Goal: Complete application form

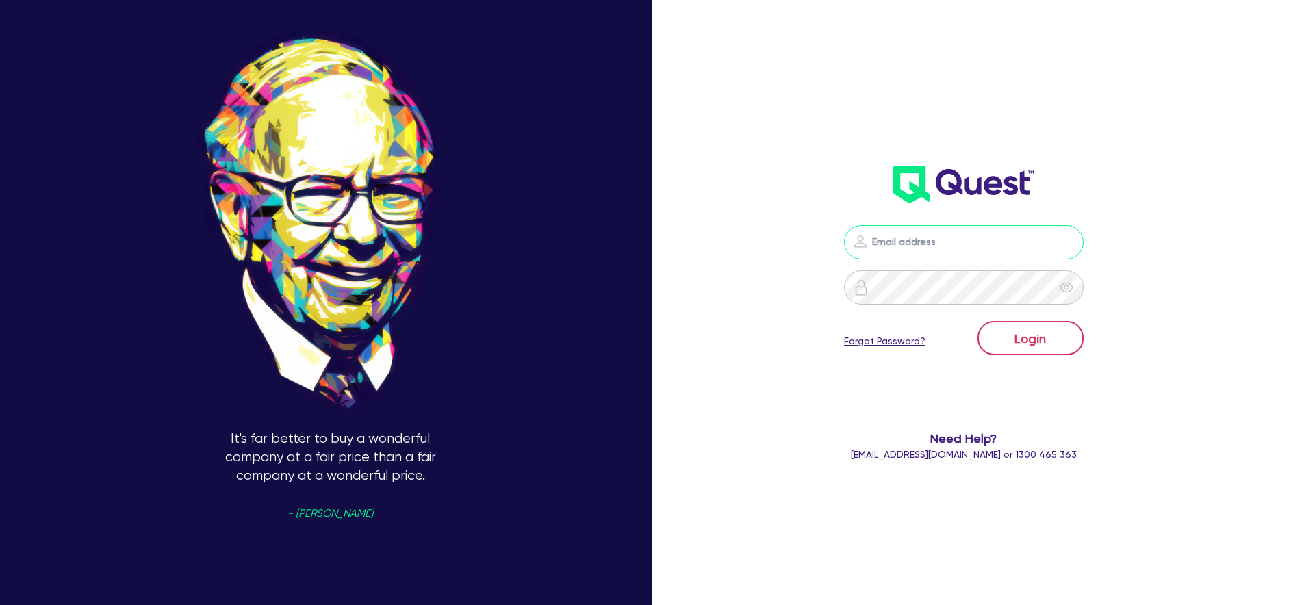
type input "[PERSON_NAME][EMAIL_ADDRESS][PERSON_NAME][DOMAIN_NAME]"
click at [1059, 338] on button "Login" at bounding box center [1030, 338] width 106 height 34
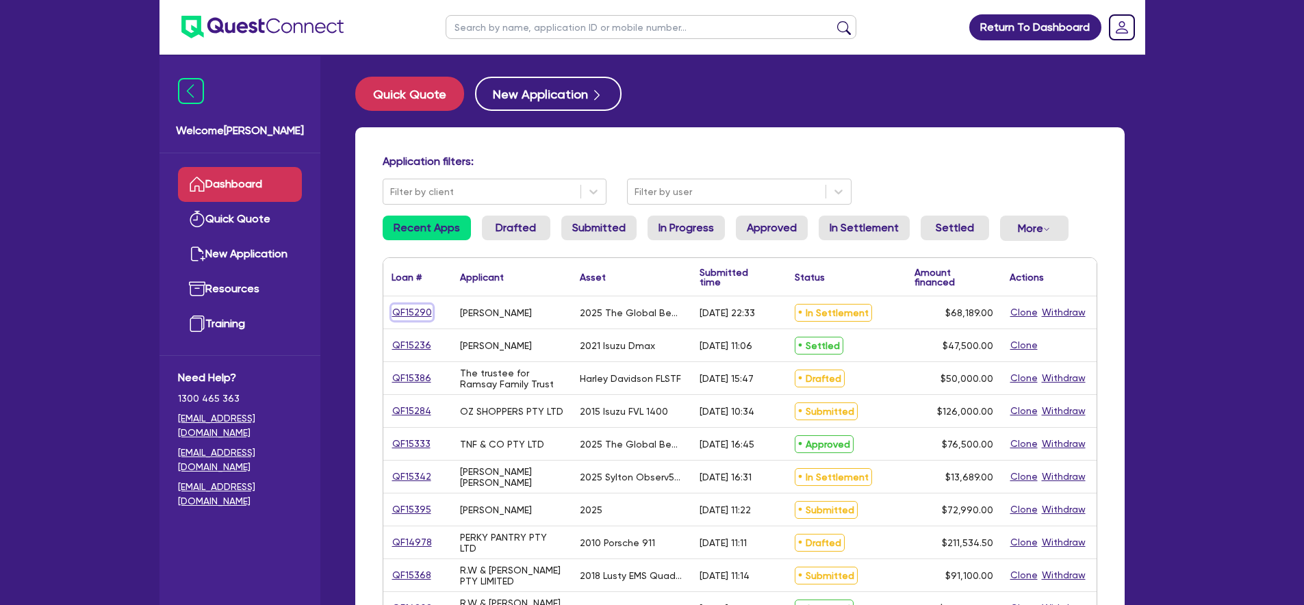
click at [409, 317] on link "QF15290" at bounding box center [411, 313] width 41 height 16
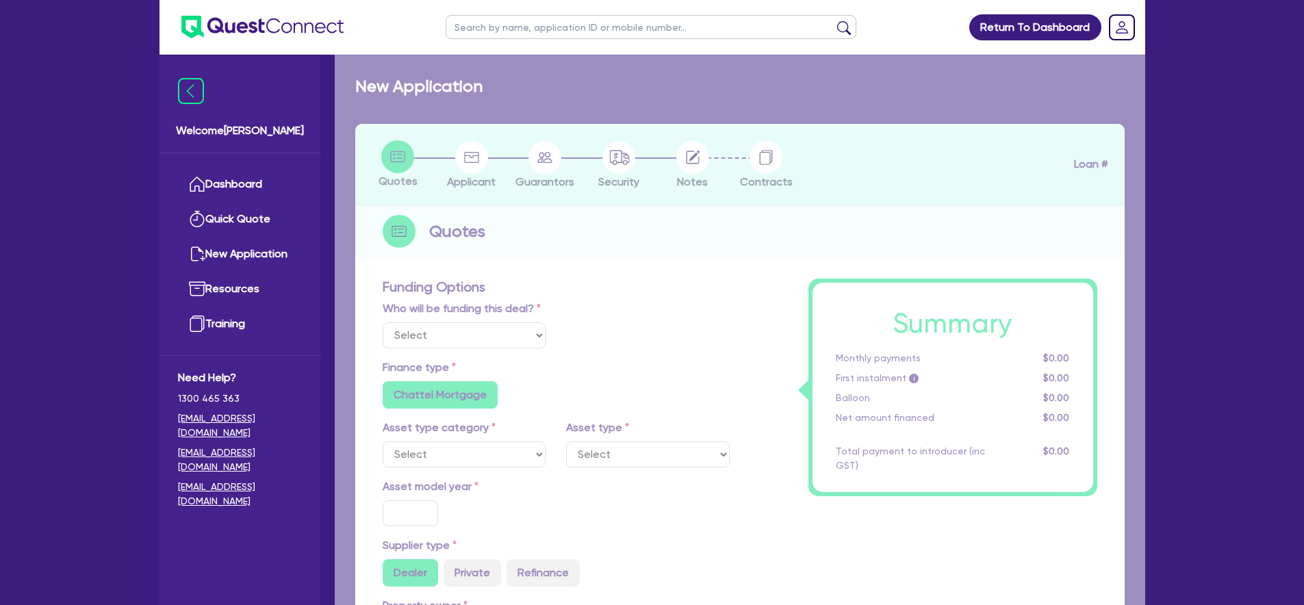
select select "Quest Finance - Own Book"
select select "TERTIARY_ASSETS"
type input "2025"
type input "68,189"
type input "5"
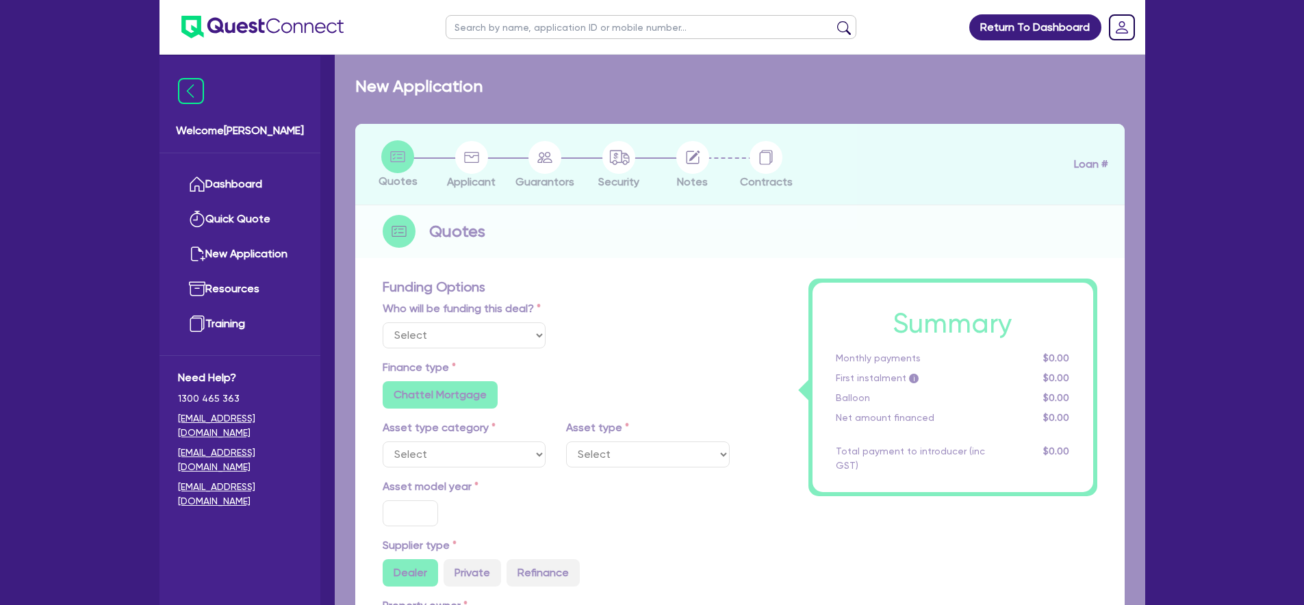
type input "3,409.45"
type input "17.95"
select select "BEAUTY_EQUIPMENT"
select select "Other"
select select "PRIMARY_ASSETS"
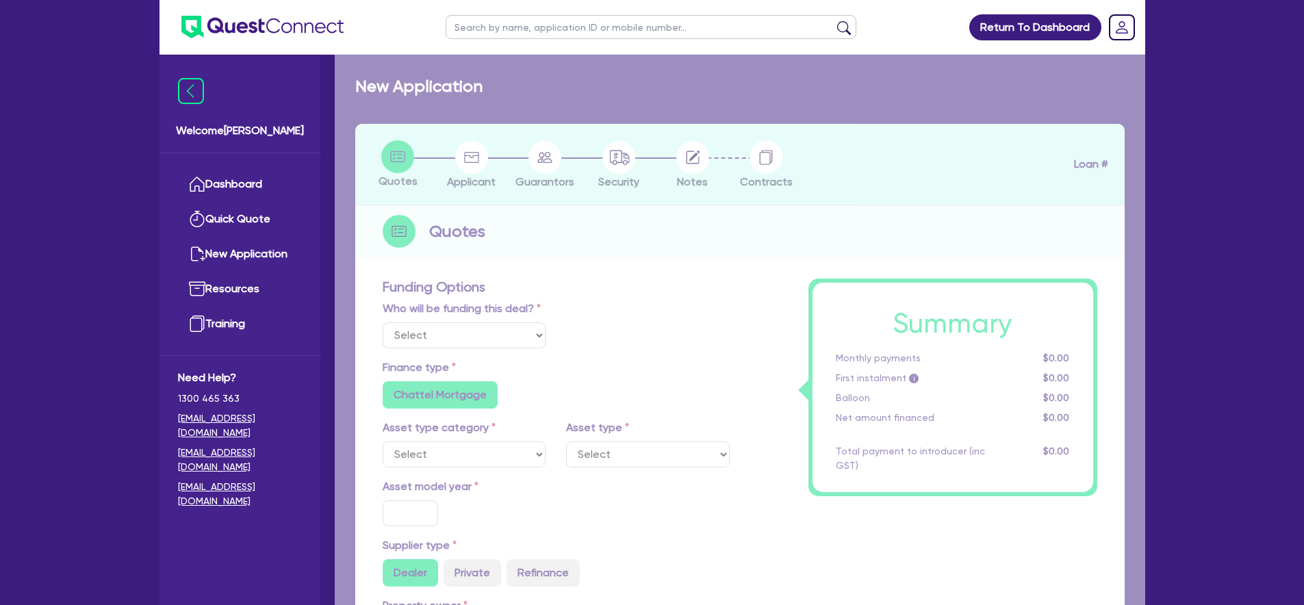
type input "2019"
type input "50,756"
type input "10,000"
type input "5"
type input "2,037.8"
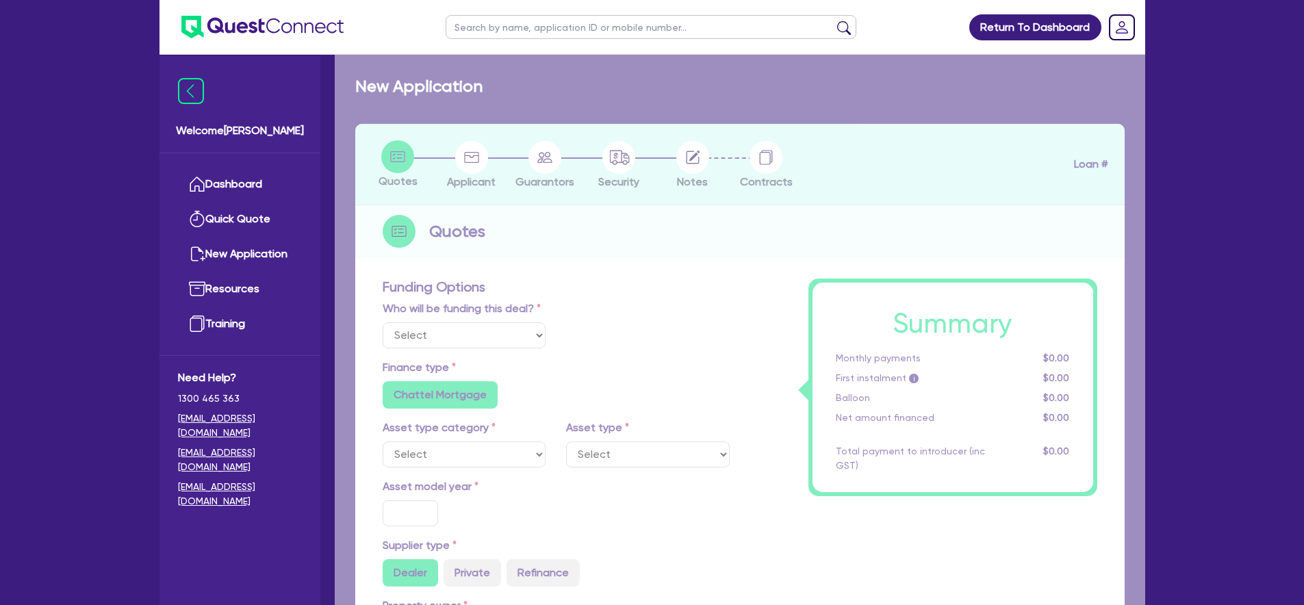
type input "13.15"
type input "450"
radio input "false"
select select "HEAVY_TRUCKS"
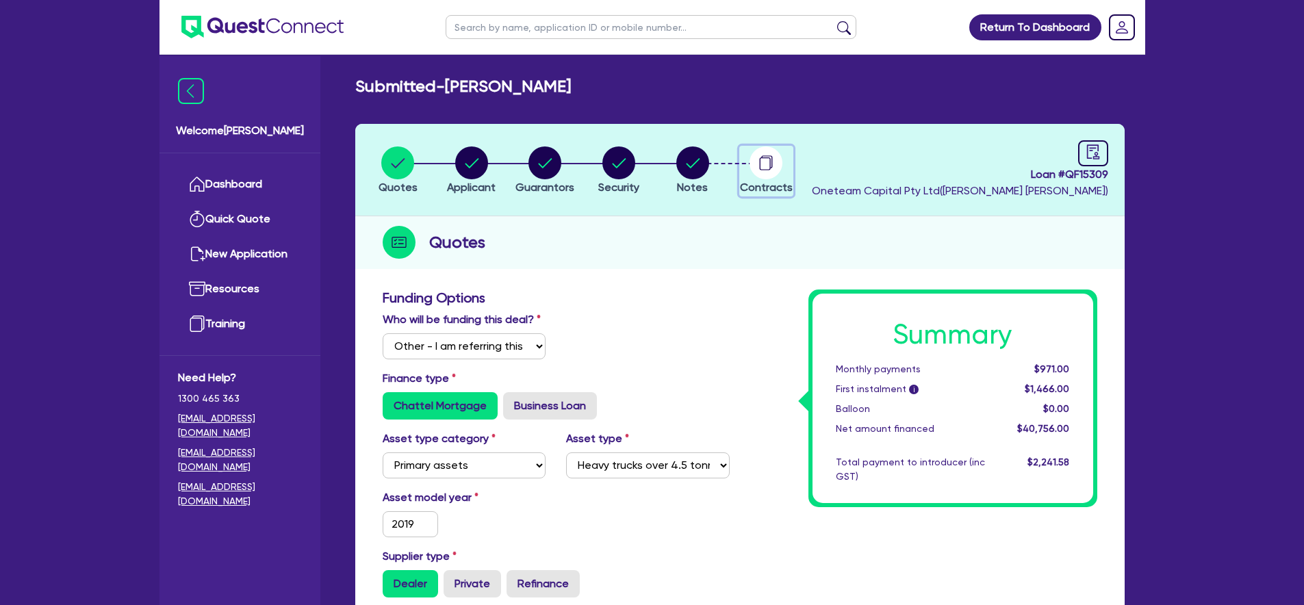
click at [776, 167] on circle "button" at bounding box center [765, 162] width 33 height 33
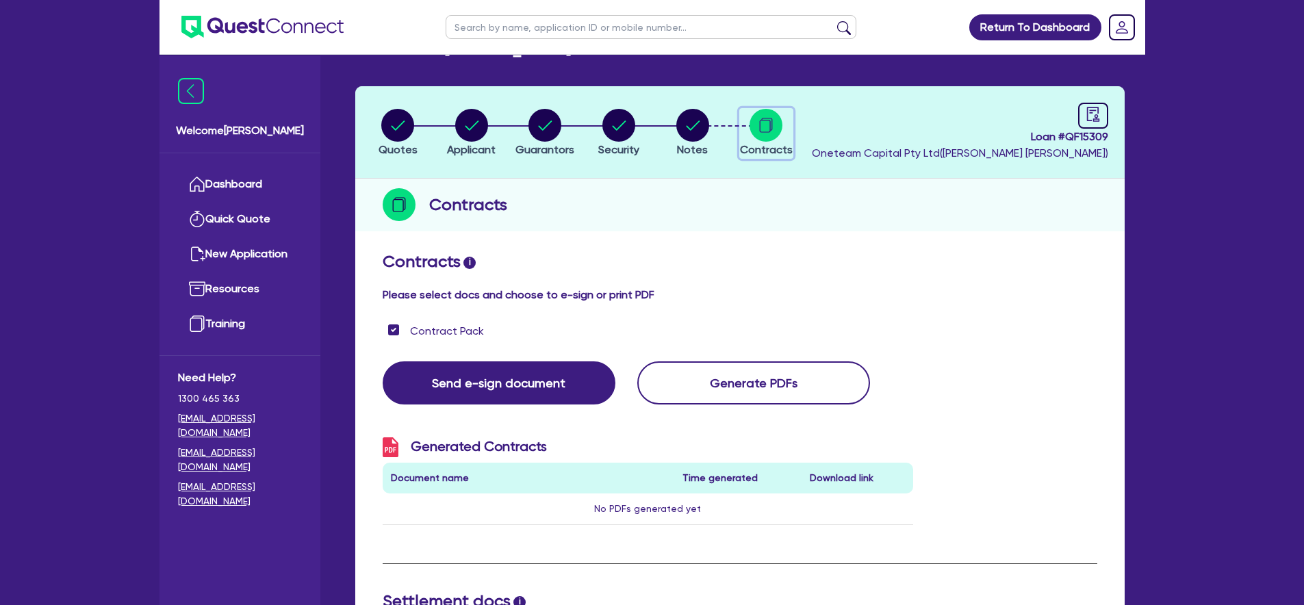
scroll to position [34, 0]
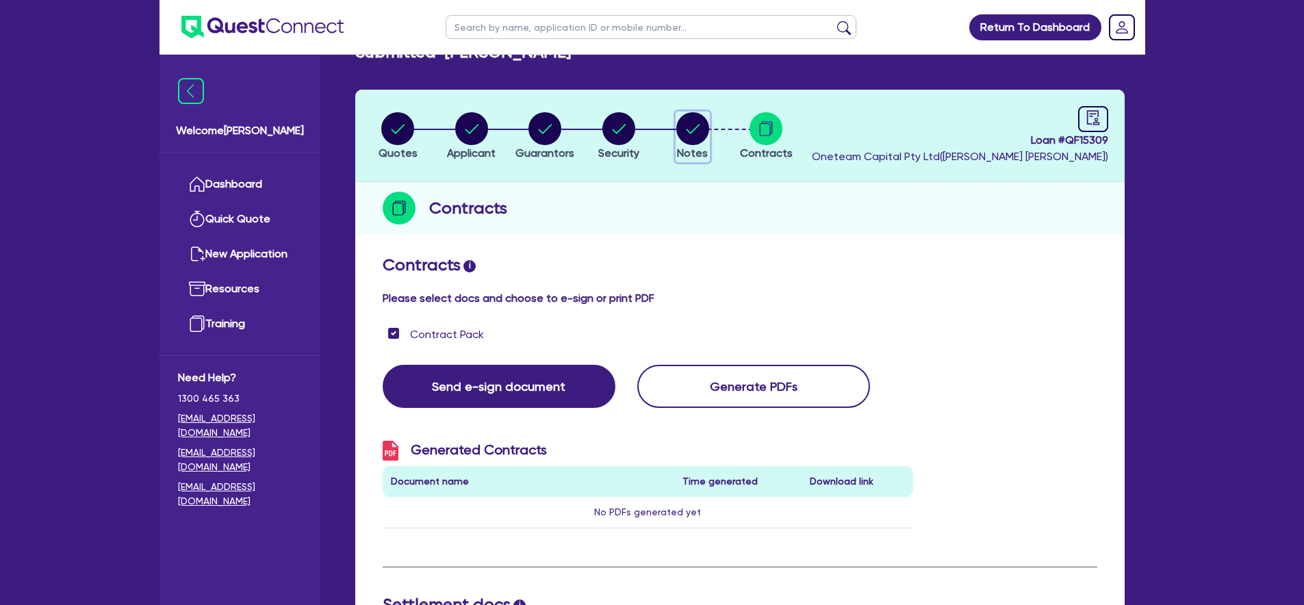
click at [690, 133] on circle "button" at bounding box center [692, 128] width 33 height 33
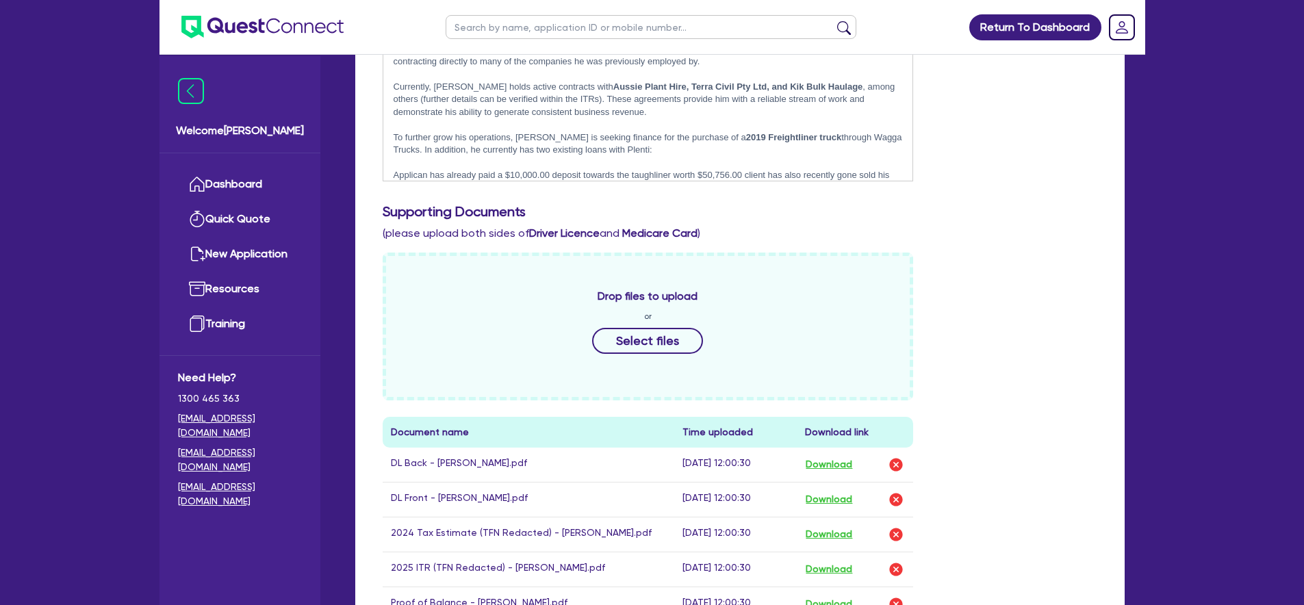
scroll to position [346, 0]
